Goal: Navigation & Orientation: Find specific page/section

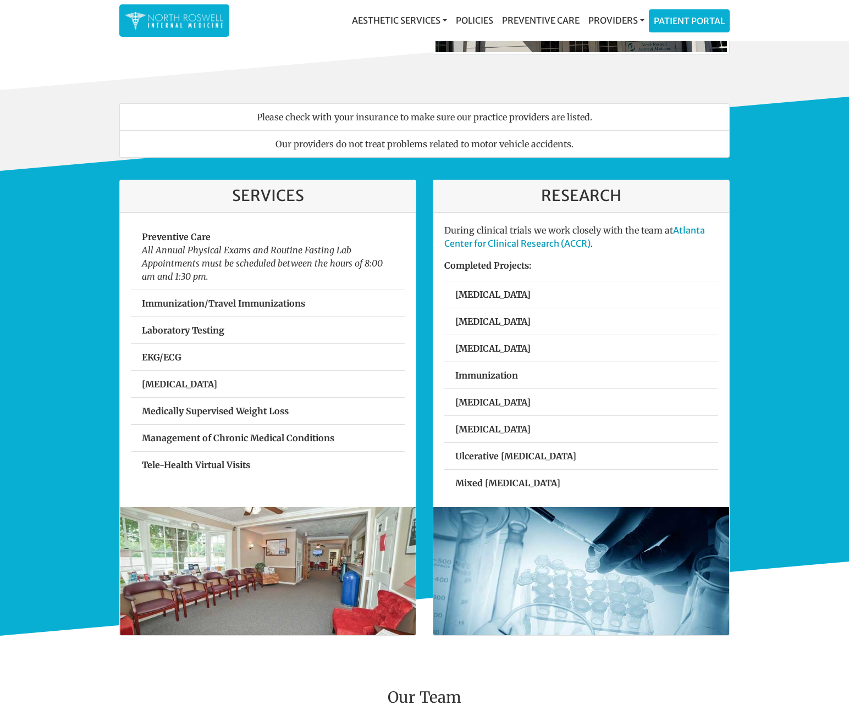
scroll to position [21, 0]
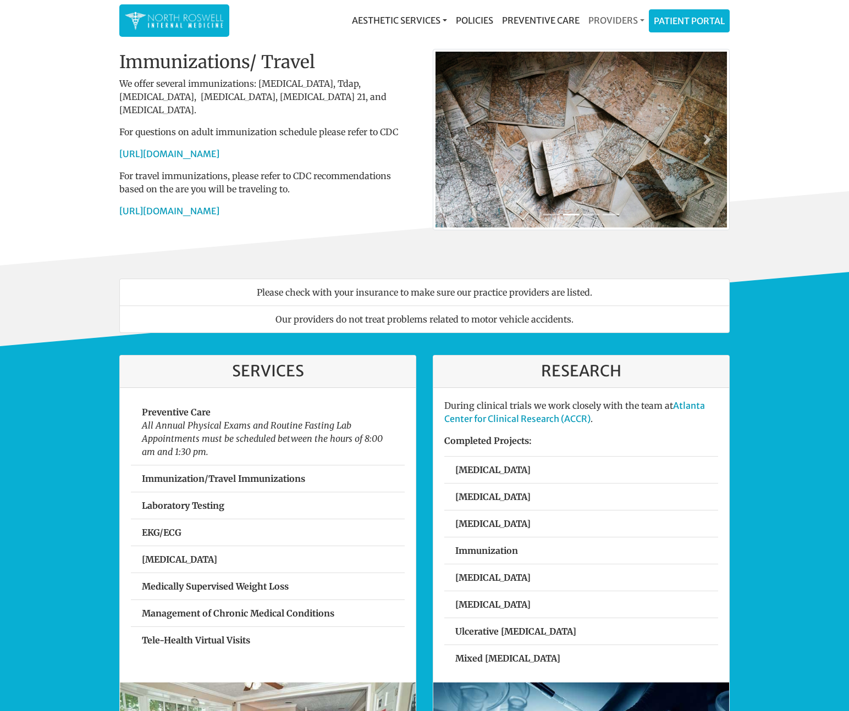
click at [600, 22] on link "Providers" at bounding box center [616, 20] width 65 height 22
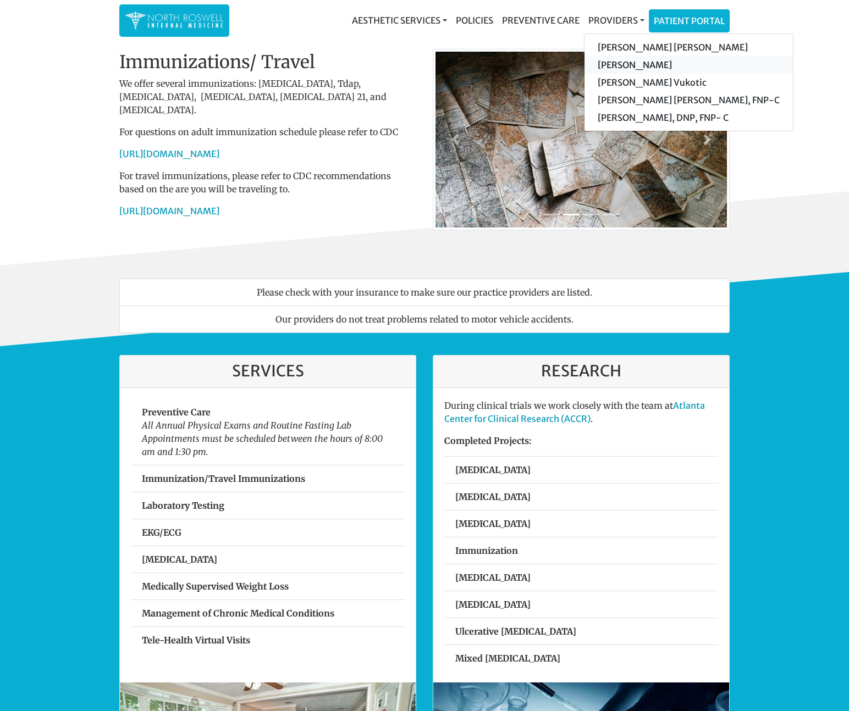
click at [619, 67] on link "[PERSON_NAME]" at bounding box center [688, 65] width 208 height 18
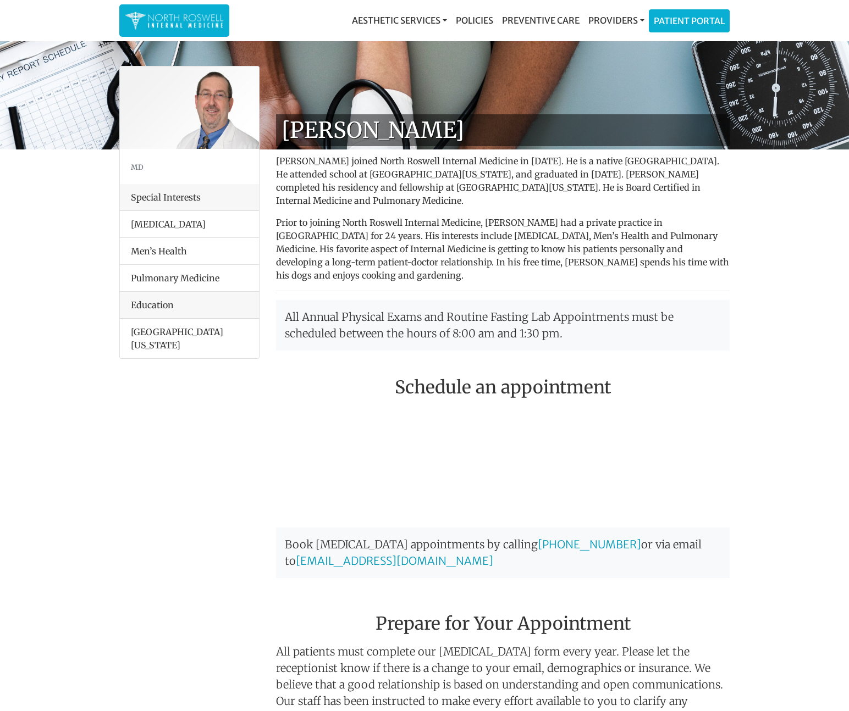
click at [179, 24] on img at bounding box center [174, 20] width 99 height 21
